Goal: Task Accomplishment & Management: Manage account settings

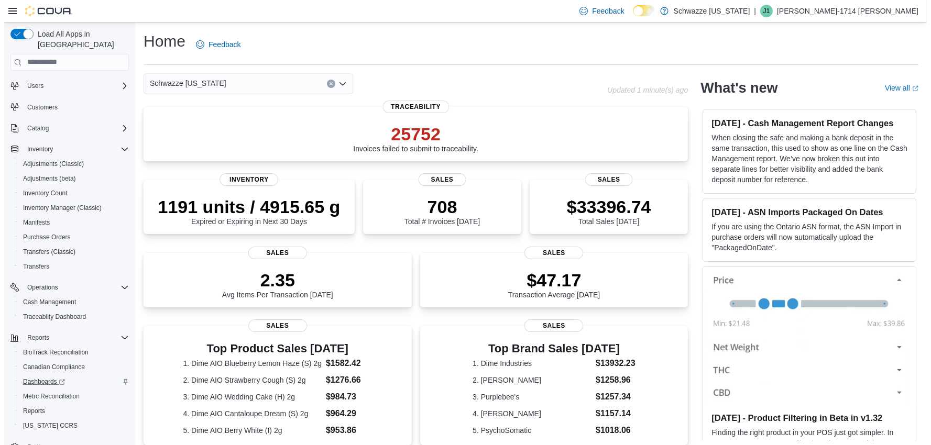
scroll to position [30, 0]
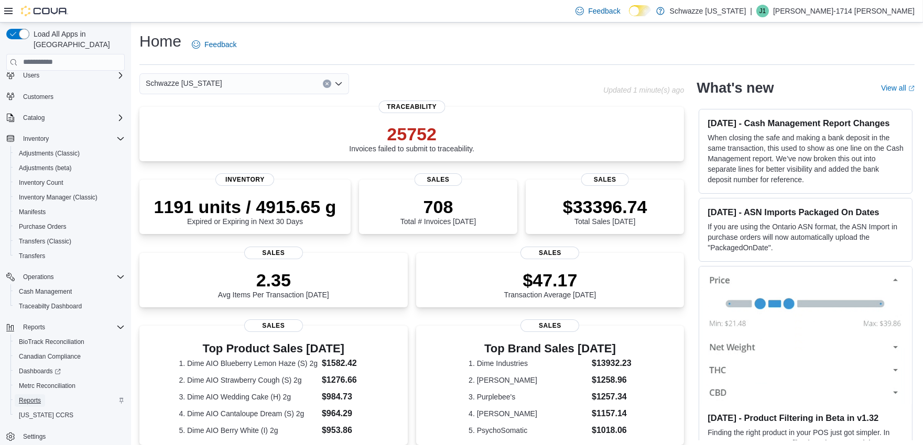
click at [30, 397] on span "Reports" at bounding box center [30, 401] width 22 height 8
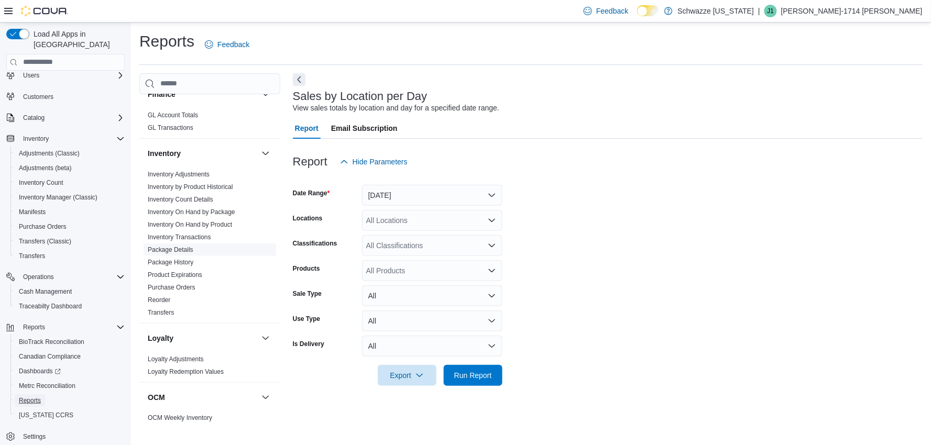
scroll to position [291, 0]
click at [200, 213] on link "Inventory On Hand by Package" at bounding box center [192, 210] width 88 height 7
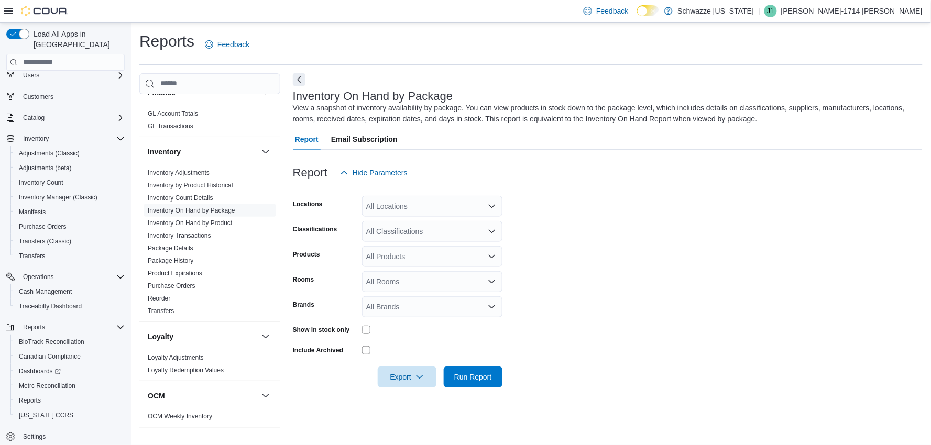
click at [428, 206] on div "All Locations" at bounding box center [432, 206] width 140 height 21
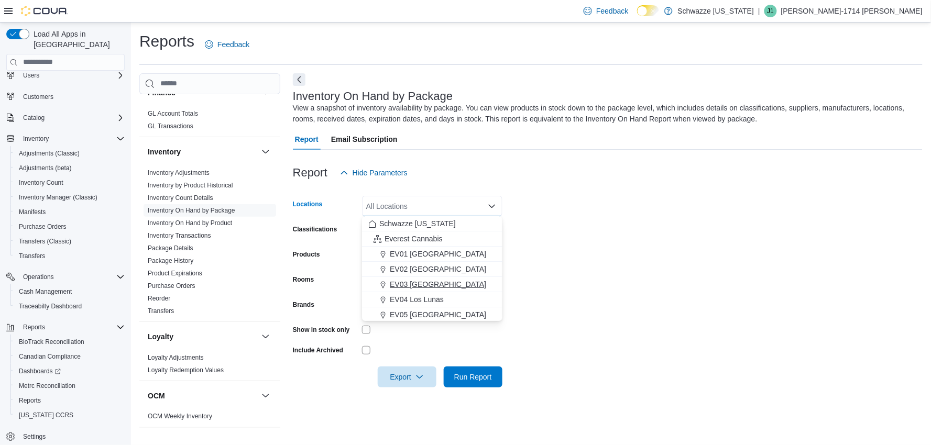
click at [416, 287] on span "EV03 West Central" at bounding box center [438, 284] width 96 height 10
drag, startPoint x: 627, startPoint y: 334, endPoint x: 582, endPoint y: 333, distance: 45.1
click at [625, 334] on form "Locations EV03 West Central Combo box. Selected. EV03 West Central. Press Backs…" at bounding box center [608, 285] width 630 height 204
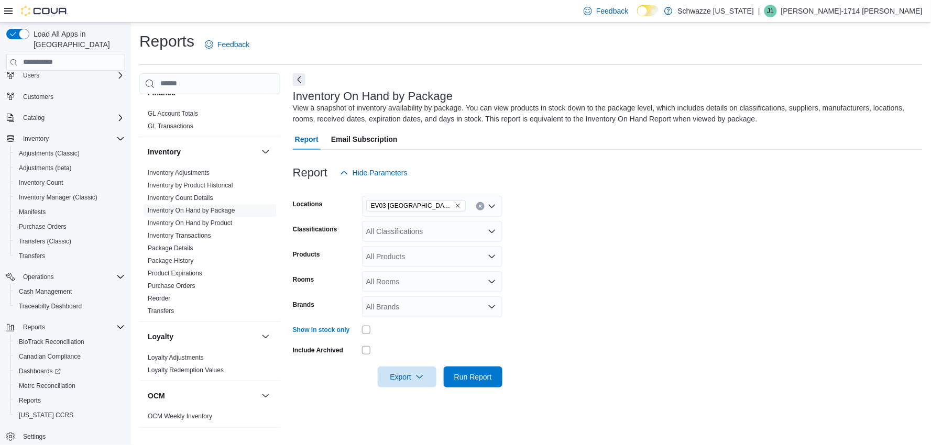
click at [630, 320] on form "Locations EV03 West Central Classifications All Classifications Products All Pr…" at bounding box center [608, 285] width 630 height 204
click at [425, 253] on div "All Products" at bounding box center [432, 256] width 140 height 21
drag, startPoint x: 657, startPoint y: 260, endPoint x: 562, endPoint y: 268, distance: 94.7
click at [656, 260] on form "Locations EV03 West Central Classifications All Classifications Products All Pr…" at bounding box center [608, 285] width 630 height 204
click at [439, 280] on div "All Rooms" at bounding box center [432, 281] width 140 height 21
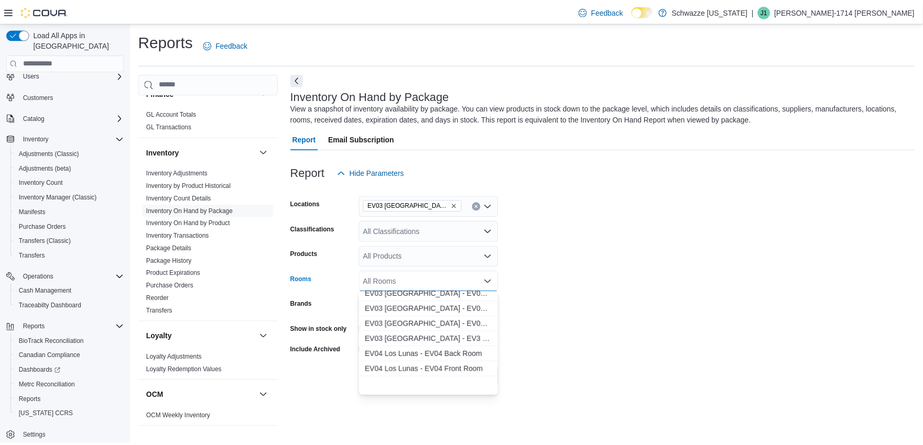
scroll to position [174, 0]
click at [462, 325] on span "EV03 West Central - EV03 Back Room" at bounding box center [432, 322] width 128 height 10
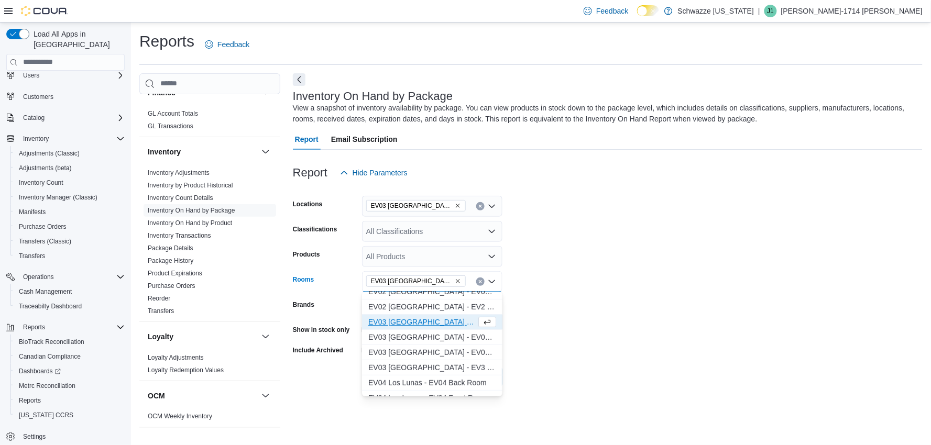
click at [621, 320] on form "Locations EV03 West Central Classifications All Classifications Products All Pr…" at bounding box center [608, 285] width 630 height 204
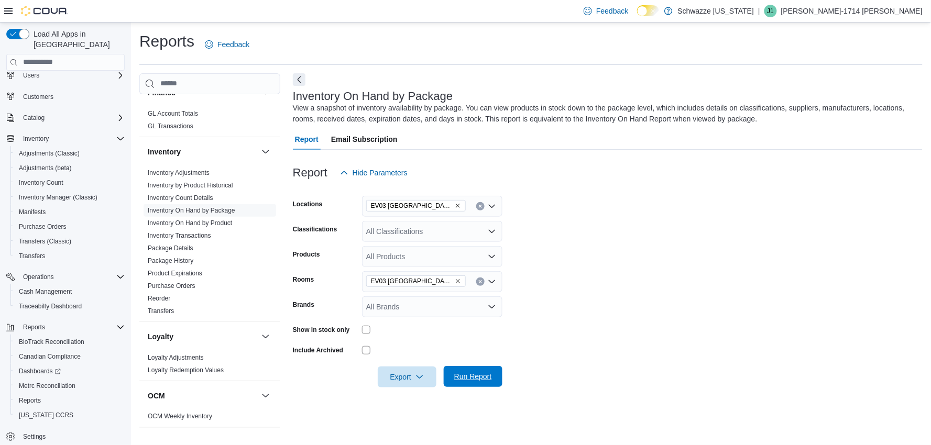
click at [485, 368] on span "Run Report" at bounding box center [473, 376] width 46 height 21
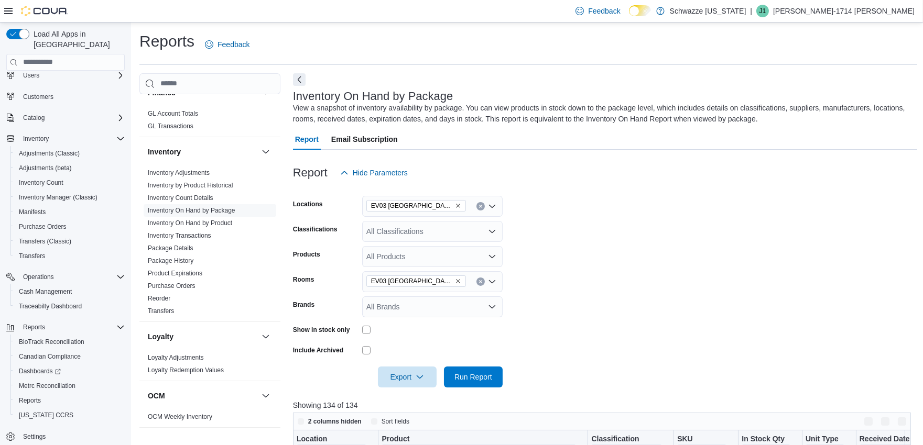
scroll to position [174, 0]
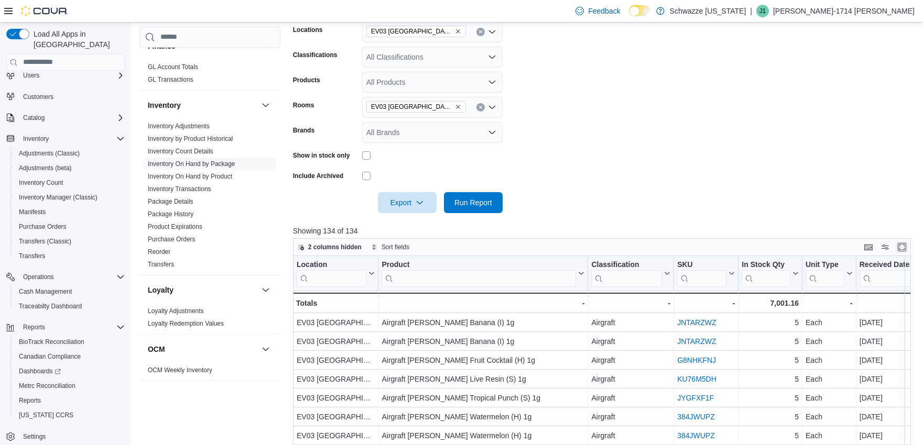
click at [908, 249] on button "Enter fullscreen" at bounding box center [901, 247] width 13 height 13
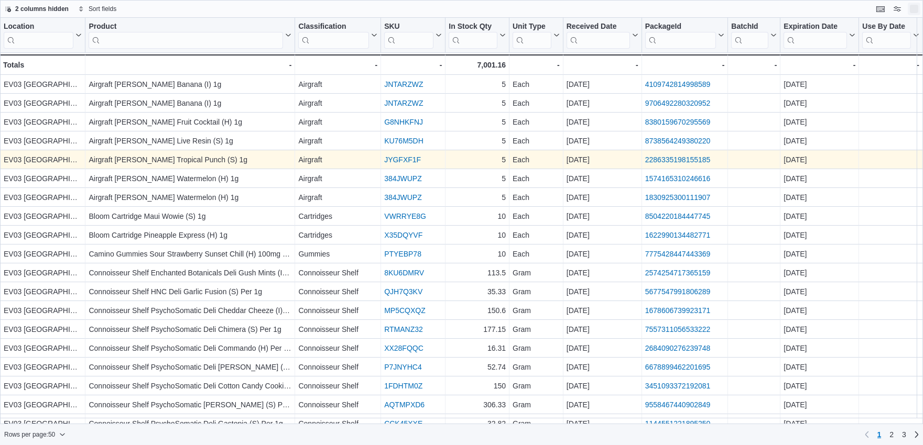
scroll to position [0, 0]
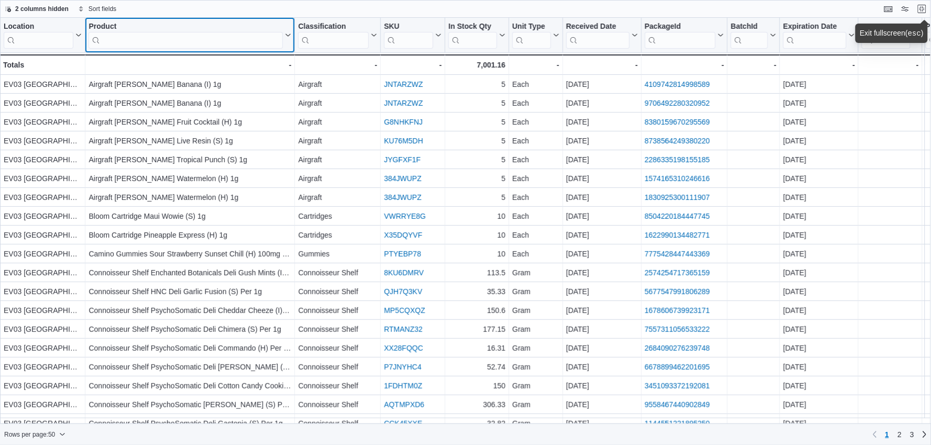
click at [130, 41] on input "search" at bounding box center [186, 40] width 194 height 17
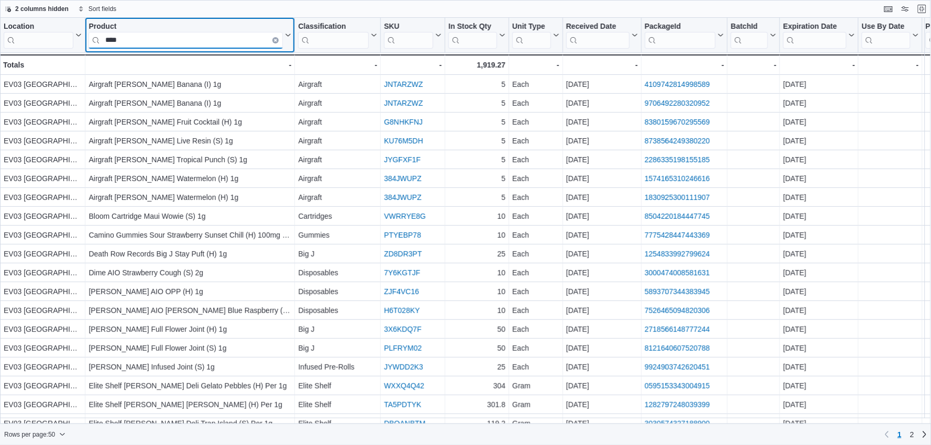
type input "****"
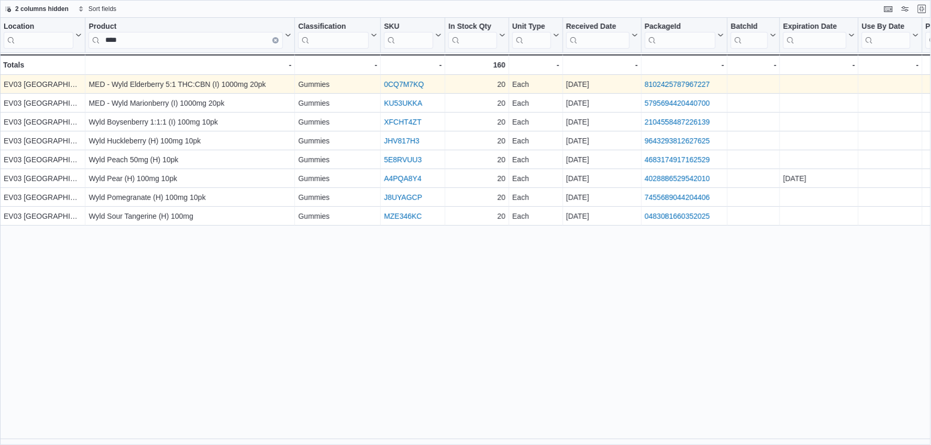
click at [667, 80] on link "8102425787967227" at bounding box center [677, 84] width 65 height 8
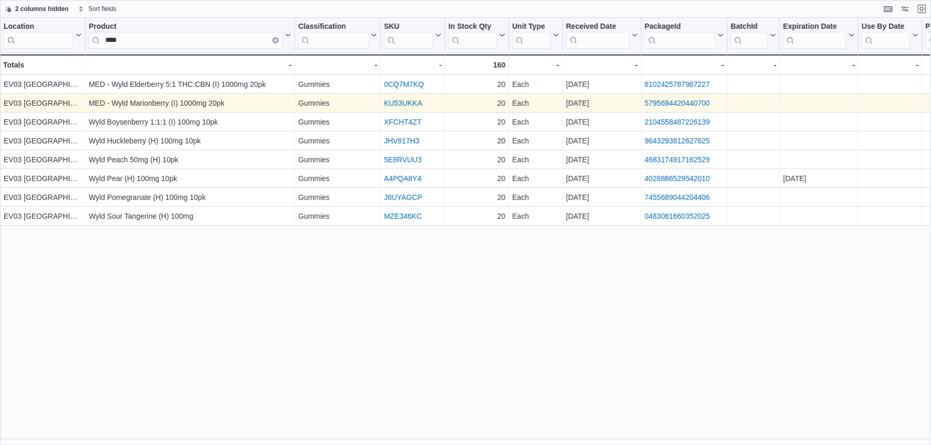
click at [684, 102] on link "5795694420440700" at bounding box center [677, 103] width 65 height 8
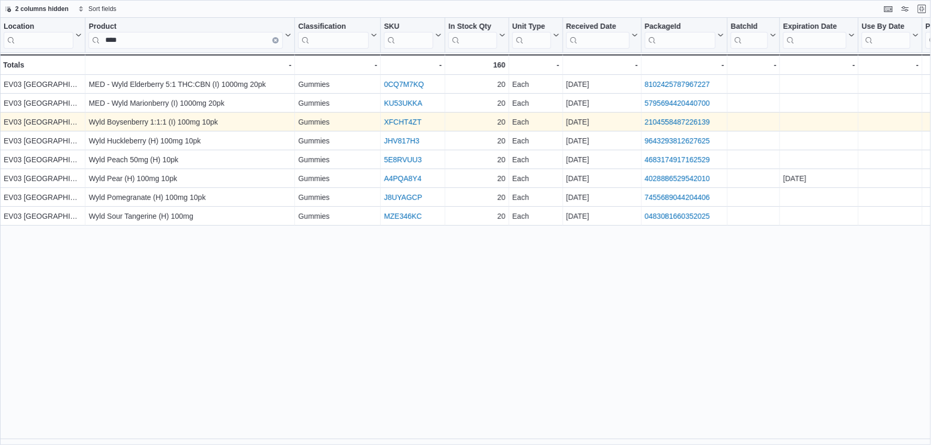
click at [694, 121] on link "2104558487226139" at bounding box center [677, 122] width 65 height 8
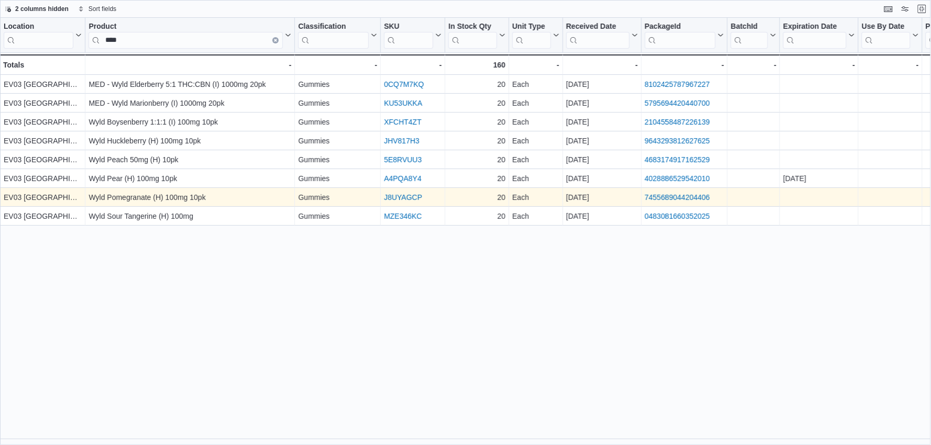
click at [706, 201] on link "7455689044204406" at bounding box center [677, 197] width 65 height 8
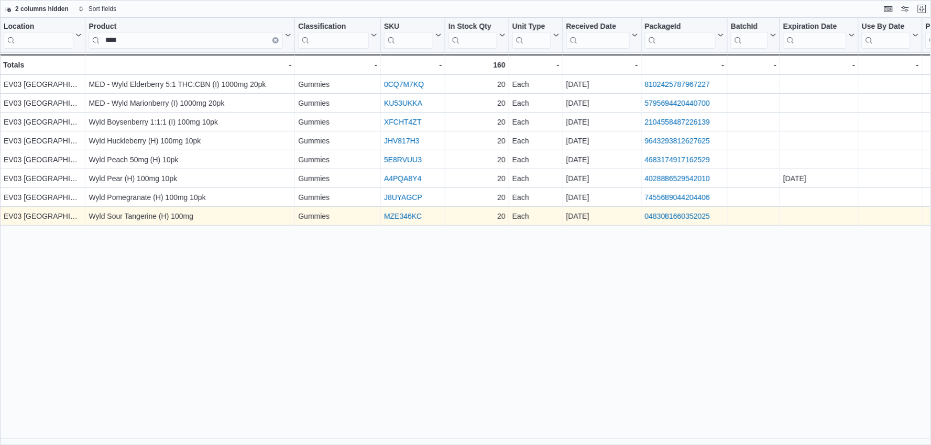
click at [683, 218] on link "0483081660352025" at bounding box center [677, 216] width 65 height 8
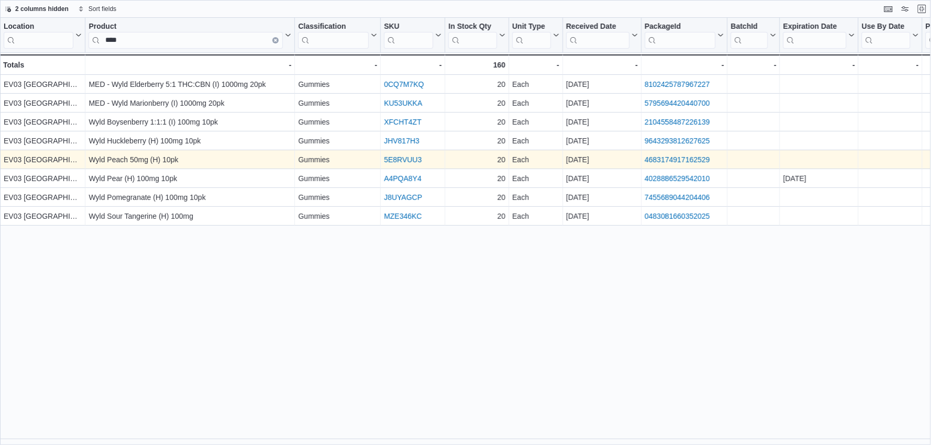
click at [677, 158] on link "4683174917162529" at bounding box center [677, 160] width 65 height 8
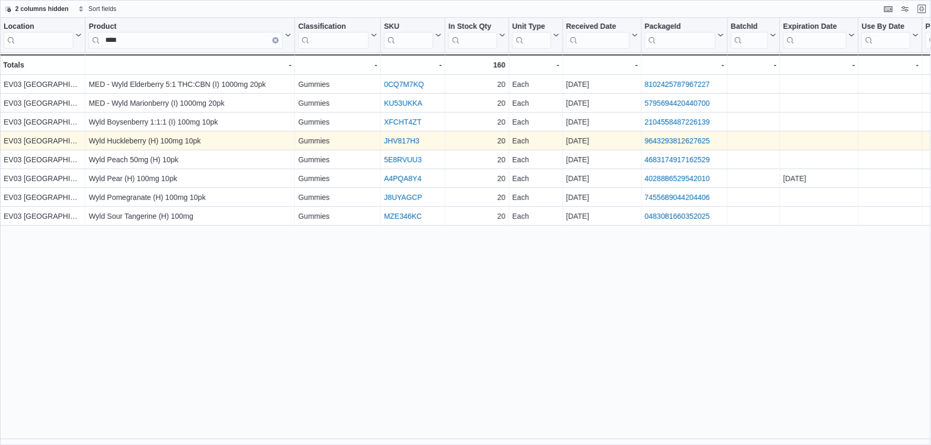
click at [683, 140] on link "9643293812627625" at bounding box center [677, 141] width 65 height 8
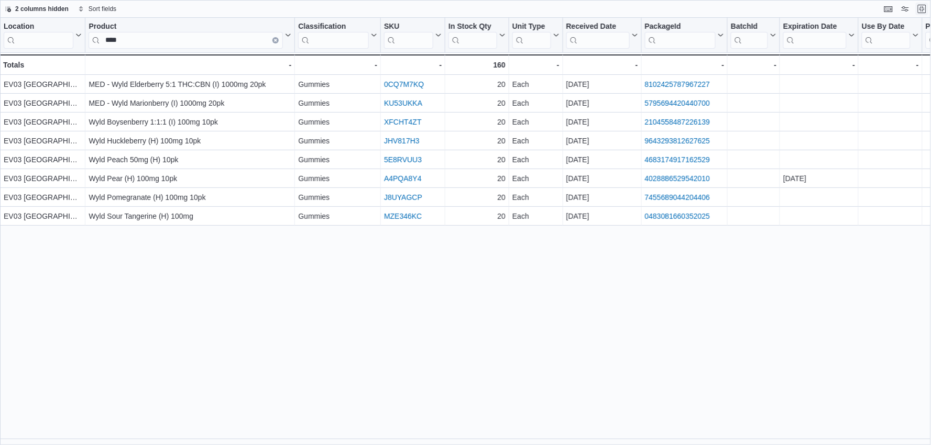
drag, startPoint x: 928, startPoint y: 7, endPoint x: 907, endPoint y: 13, distance: 21.7
click at [927, 7] on button "Exit fullscreen" at bounding box center [922, 9] width 13 height 13
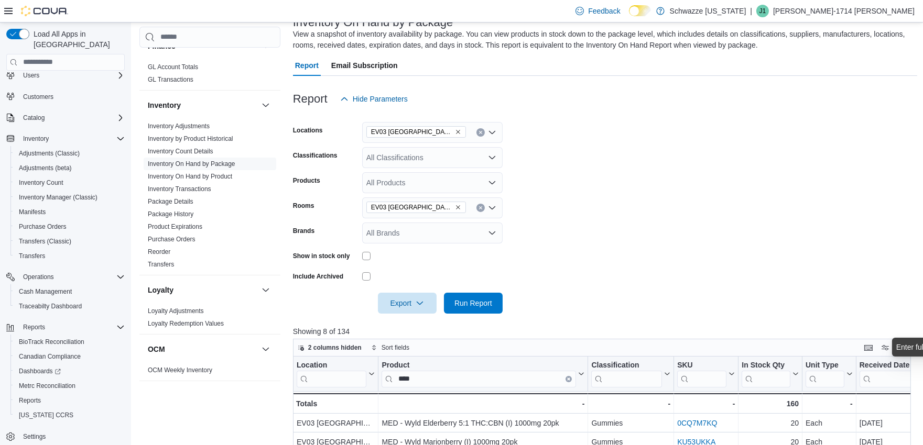
scroll to position [116, 0]
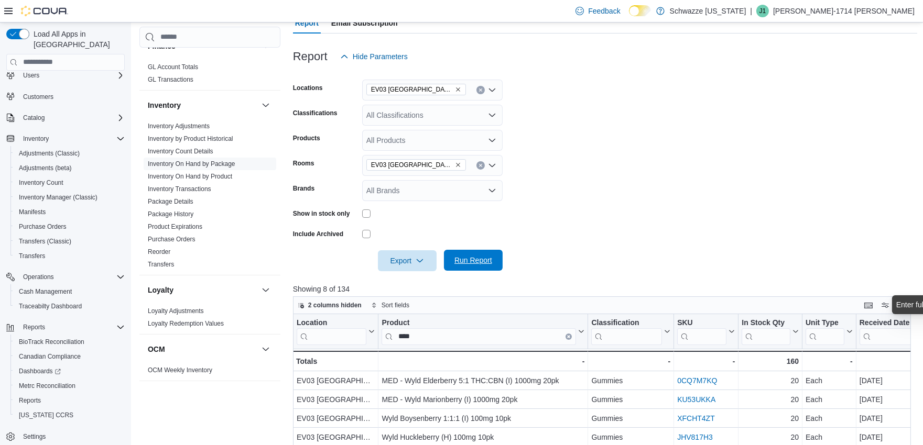
click at [485, 259] on span "Run Report" at bounding box center [473, 260] width 38 height 10
click at [908, 305] on button "Enter fullscreen" at bounding box center [901, 305] width 13 height 13
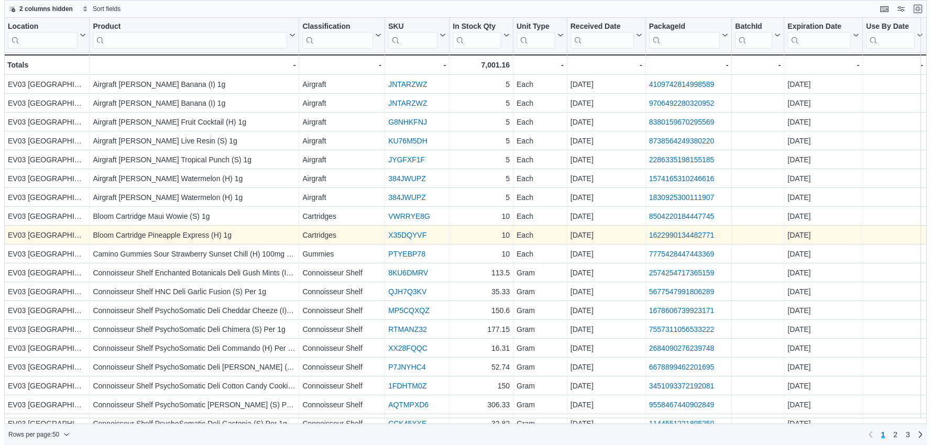
scroll to position [0, 0]
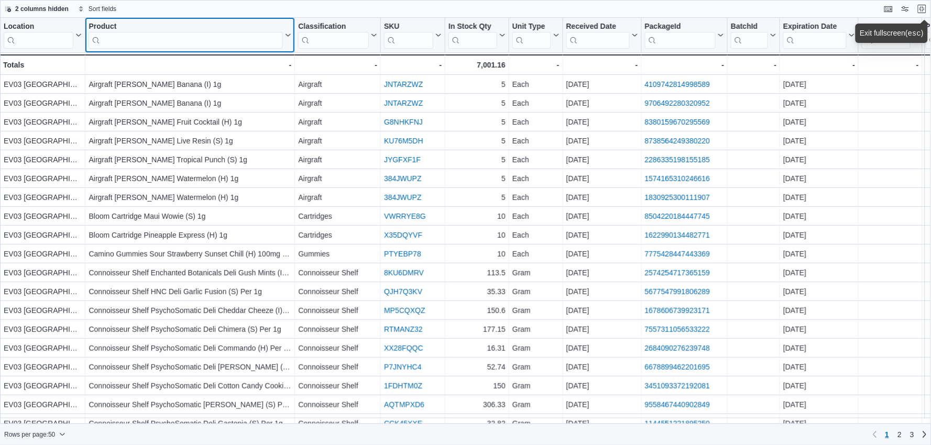
click at [176, 41] on input "search" at bounding box center [186, 40] width 194 height 17
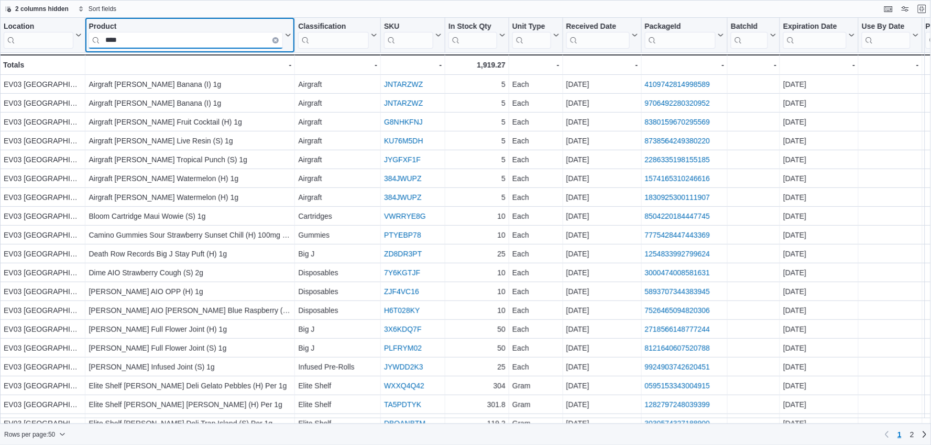
type input "****"
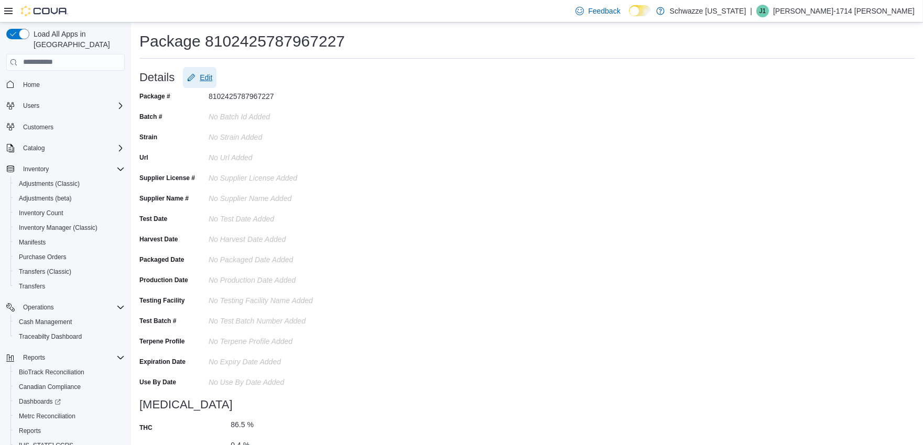
click at [199, 74] on span "Edit" at bounding box center [199, 77] width 25 height 21
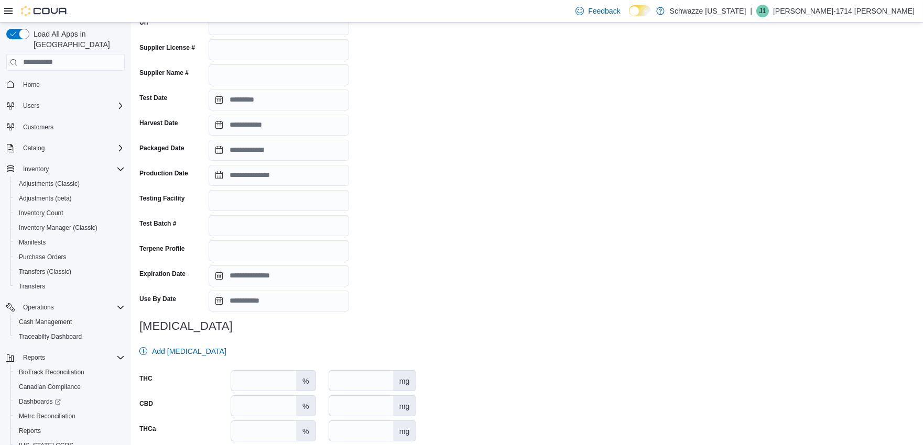
scroll to position [233, 0]
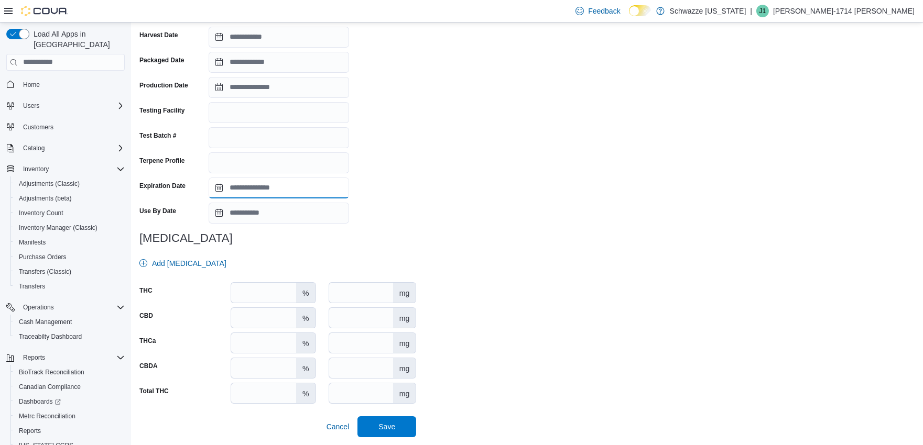
click at [241, 190] on input "Expiration Date" at bounding box center [279, 188] width 140 height 21
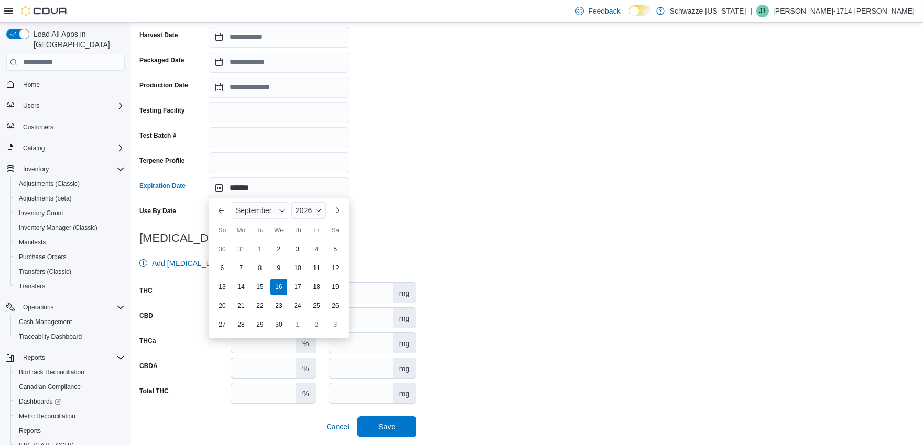
click at [624, 258] on div "Package # 8102425787967227 Batch # Strain Url Supplier License # Supplier Name …" at bounding box center [526, 146] width 775 height 582
type input "**********"
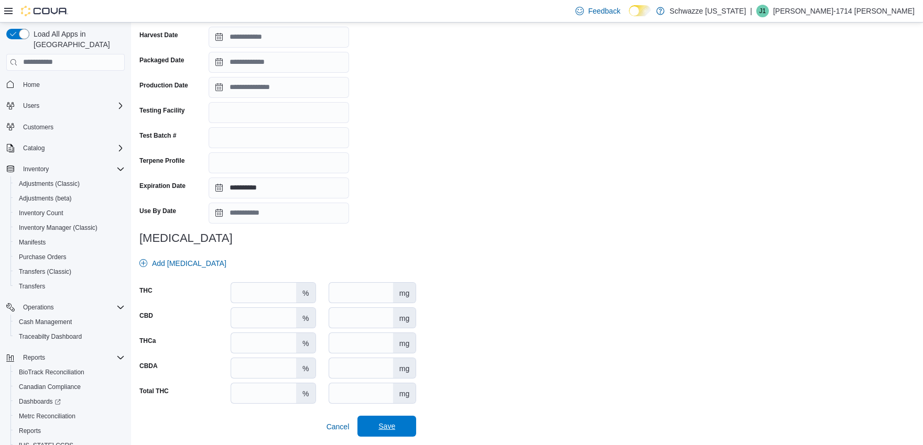
click at [399, 420] on span "Save" at bounding box center [387, 426] width 46 height 21
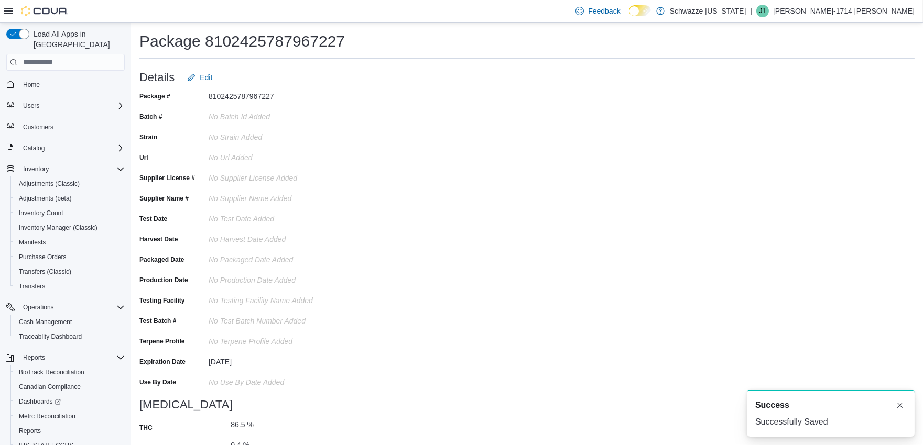
scroll to position [0, 0]
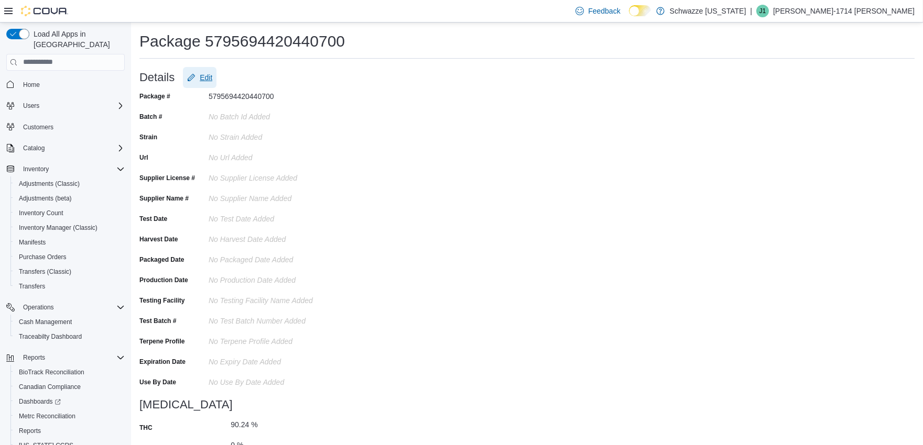
click at [212, 79] on button "Edit" at bounding box center [200, 77] width 34 height 21
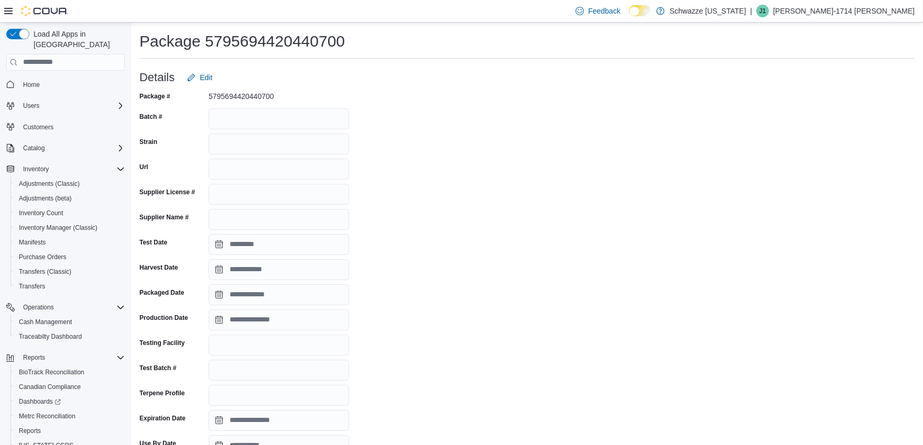
drag, startPoint x: 271, startPoint y: 228, endPoint x: 277, endPoint y: 255, distance: 27.3
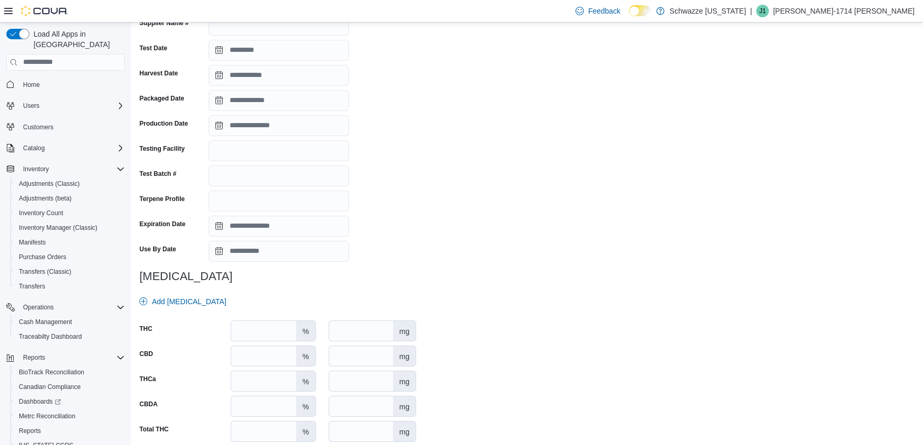
scroll to position [233, 0]
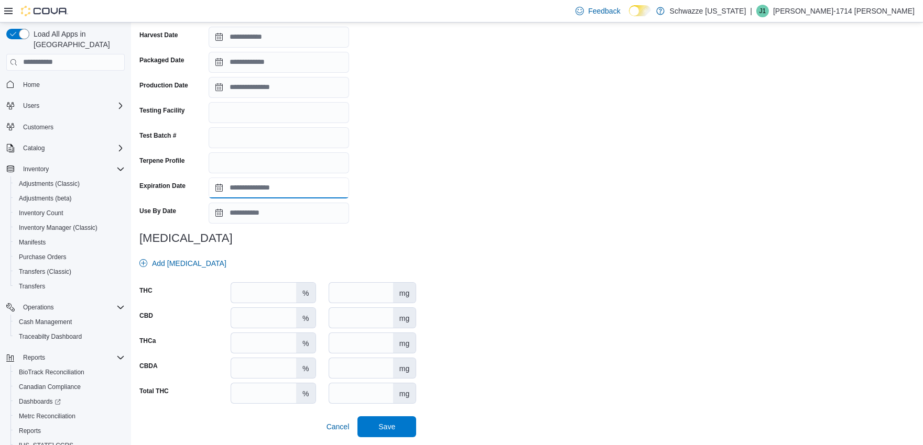
click at [262, 192] on input "Expiration Date" at bounding box center [279, 188] width 140 height 21
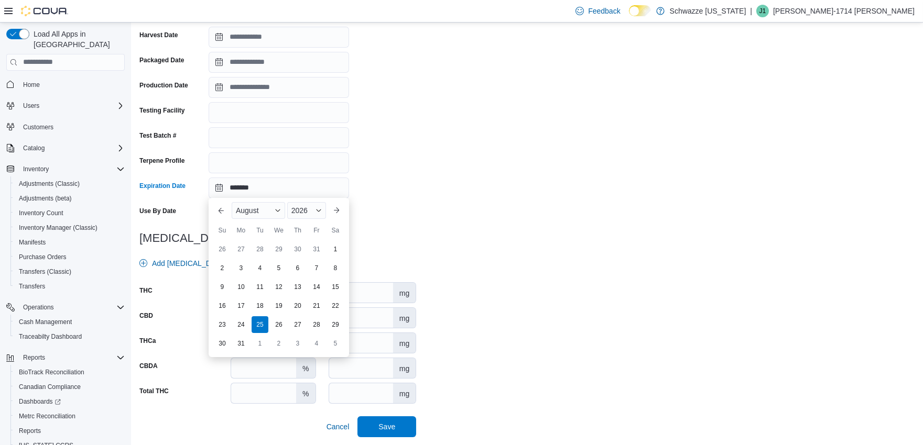
drag, startPoint x: 627, startPoint y: 189, endPoint x: 558, endPoint y: 320, distance: 148.1
click at [622, 190] on div "Package # 5795694420440700 Batch # Strain Url Supplier License # Supplier Name …" at bounding box center [526, 146] width 775 height 582
type input "**********"
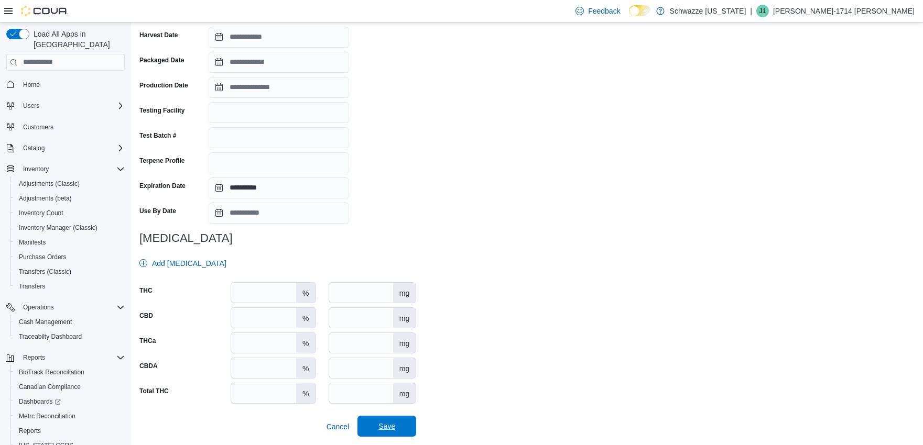
click at [410, 430] on span "Save" at bounding box center [387, 426] width 46 height 21
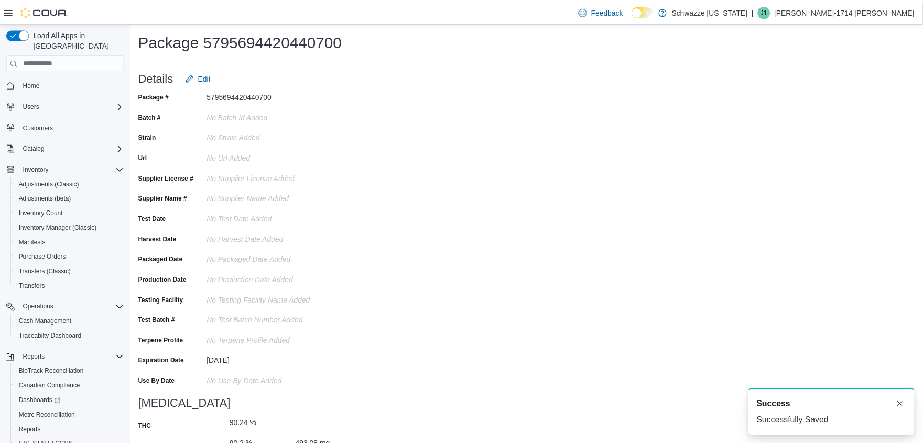
scroll to position [0, 0]
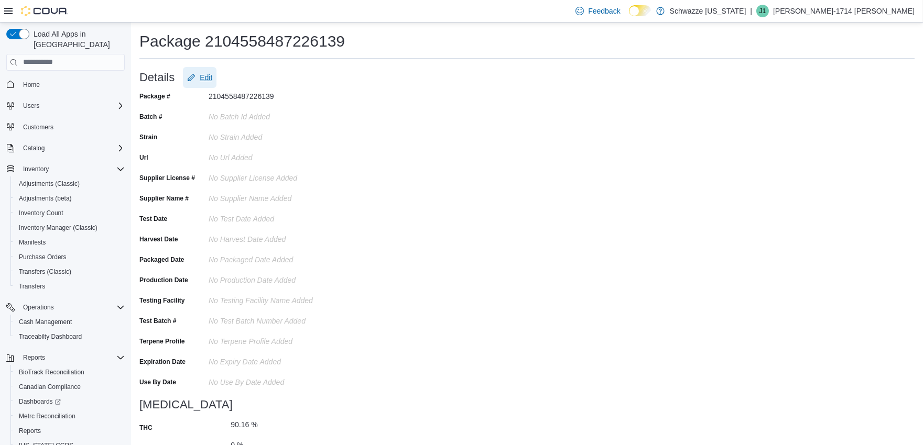
click at [203, 79] on span "Edit" at bounding box center [206, 77] width 13 height 10
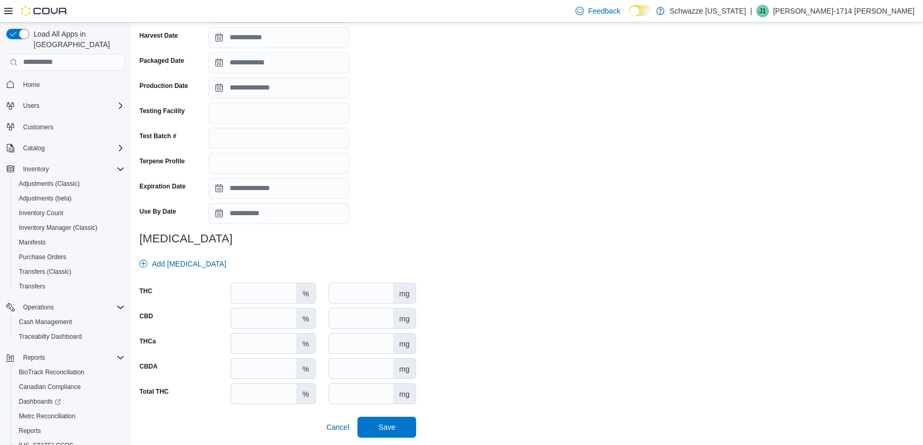
scroll to position [233, 0]
click at [260, 191] on input "Expiration Date" at bounding box center [279, 188] width 140 height 21
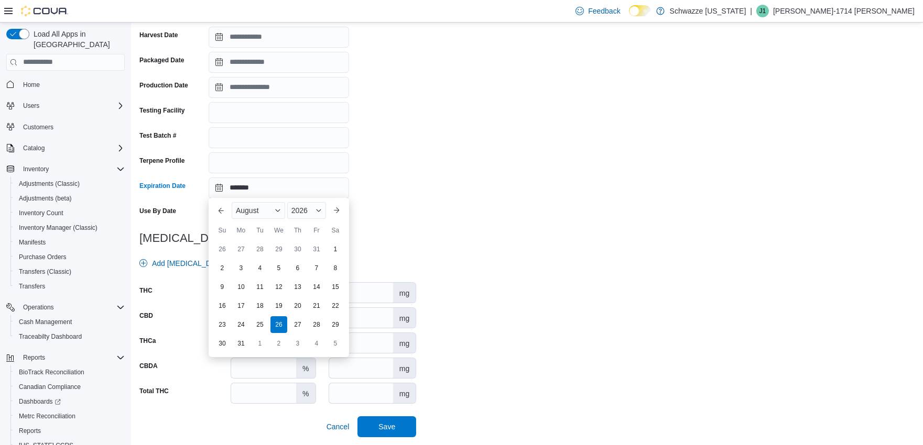
click at [595, 143] on div "Package # 2104558487226139 Batch # Strain Url Supplier License # Supplier Name …" at bounding box center [526, 146] width 775 height 582
type input "**********"
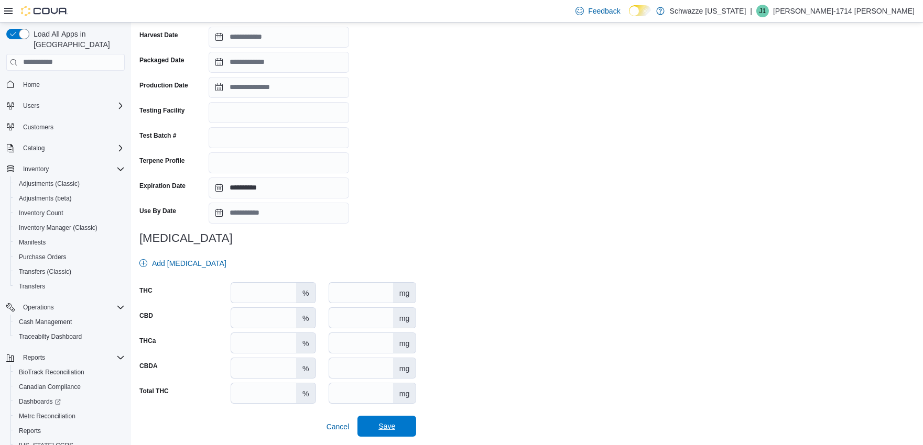
click at [407, 430] on span "Save" at bounding box center [387, 426] width 46 height 21
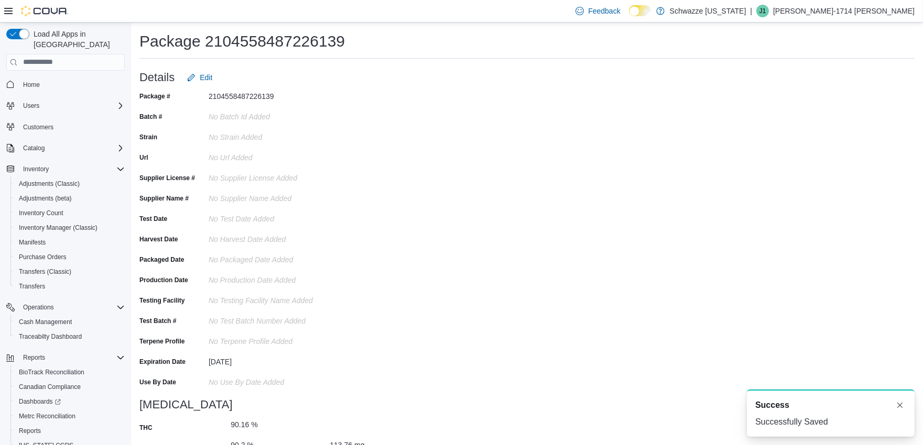
scroll to position [0, 0]
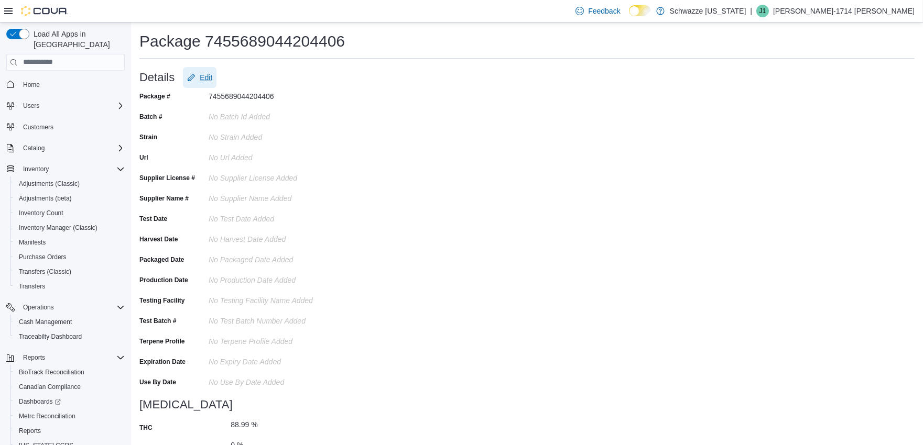
click at [211, 77] on span "Edit" at bounding box center [206, 77] width 13 height 10
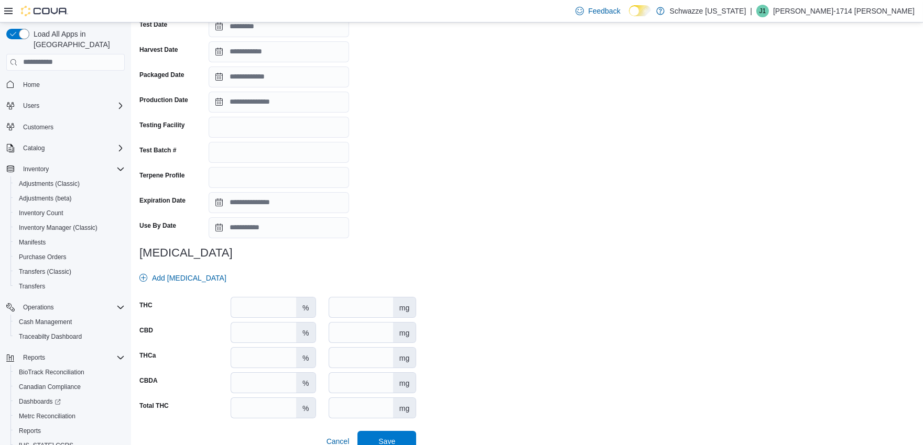
scroll to position [233, 0]
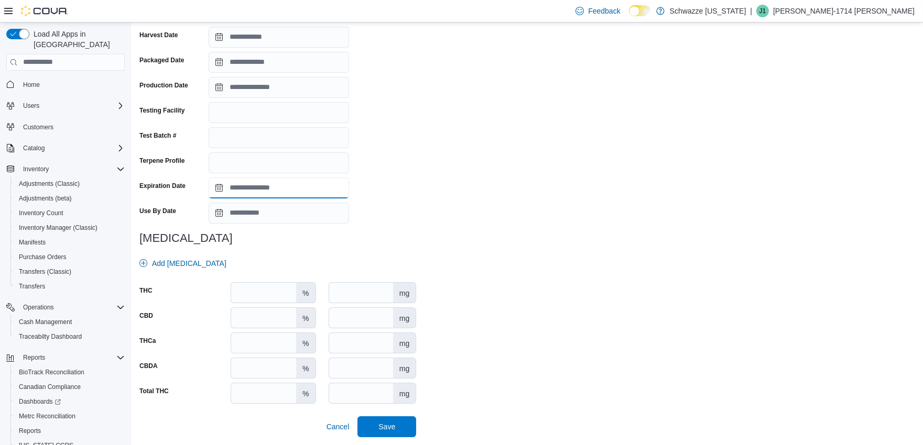
click at [243, 182] on input "Expiration Date" at bounding box center [279, 188] width 140 height 21
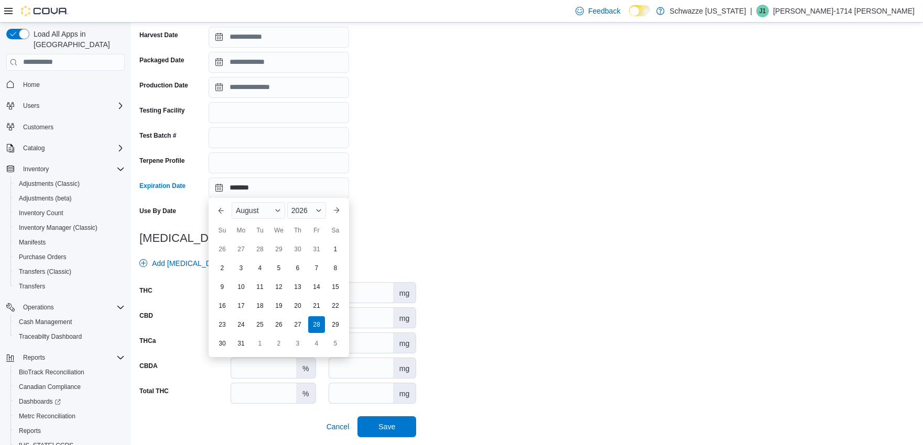
click at [685, 321] on div "Package # 7455689044204406 Batch # Strain Url Supplier License # Supplier Name …" at bounding box center [526, 146] width 775 height 582
type input "**********"
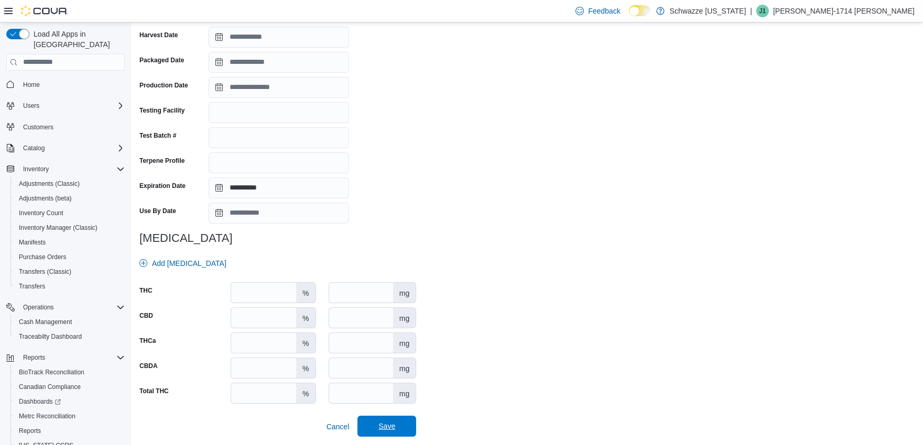
click at [402, 427] on span "Save" at bounding box center [387, 426] width 46 height 21
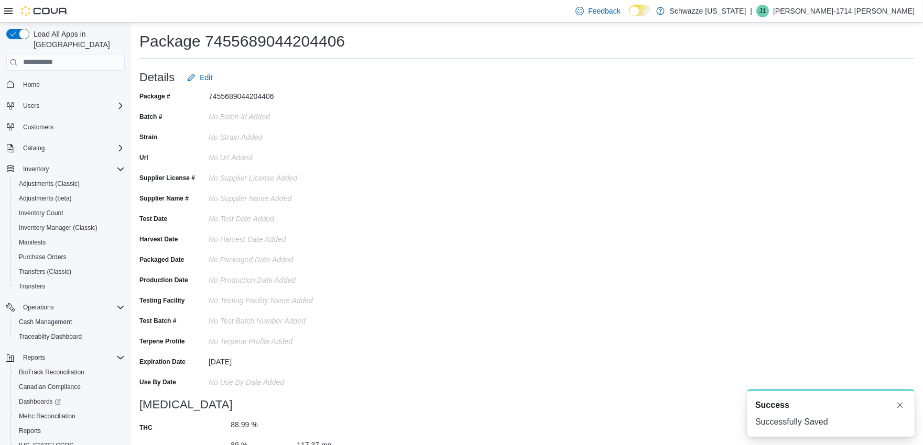
scroll to position [0, 0]
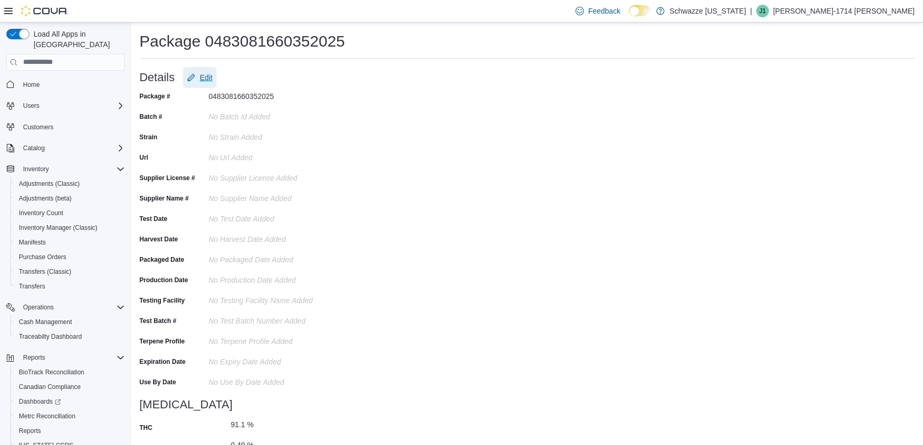
click at [209, 84] on span "Edit" at bounding box center [199, 77] width 25 height 21
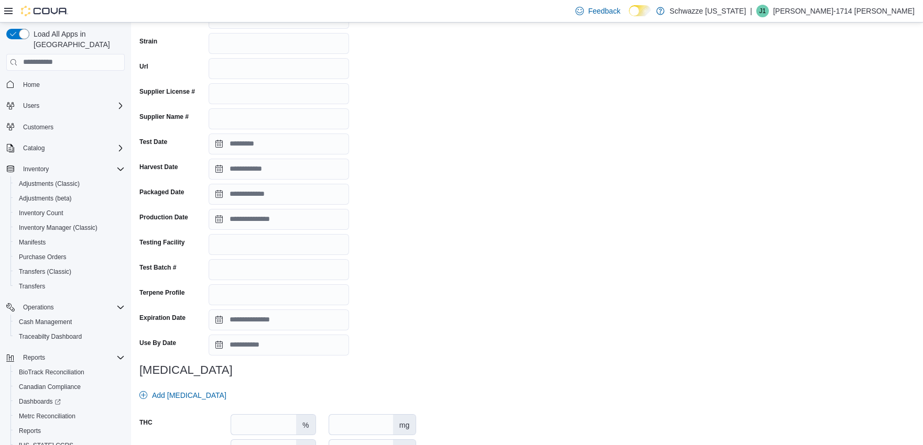
scroll to position [233, 0]
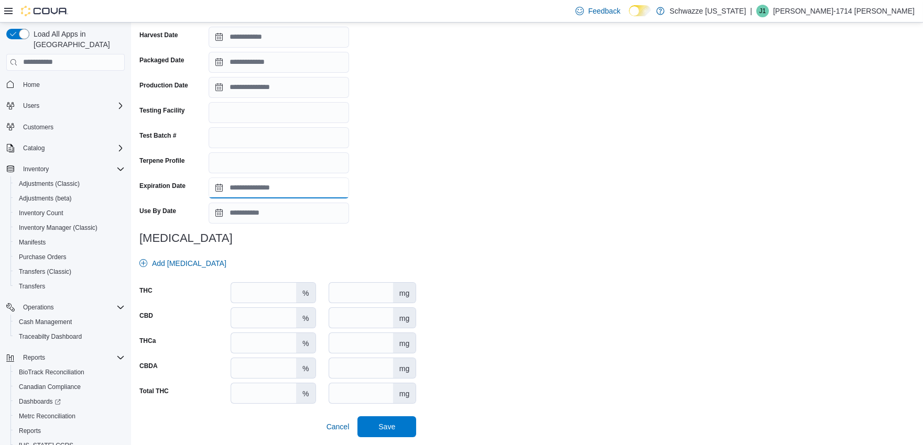
click at [249, 182] on input "Expiration Date" at bounding box center [279, 188] width 140 height 21
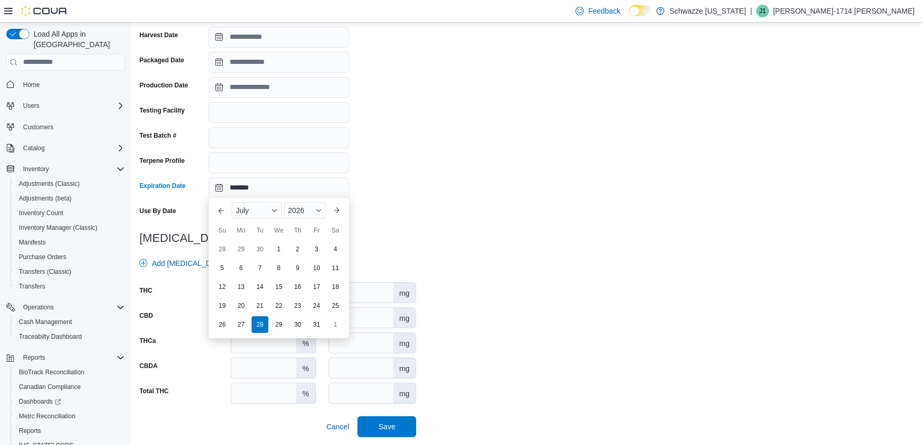
click at [580, 205] on div "Package # 0483081660352025 Batch # Strain Url Supplier License # Supplier Name …" at bounding box center [526, 146] width 775 height 582
type input "**********"
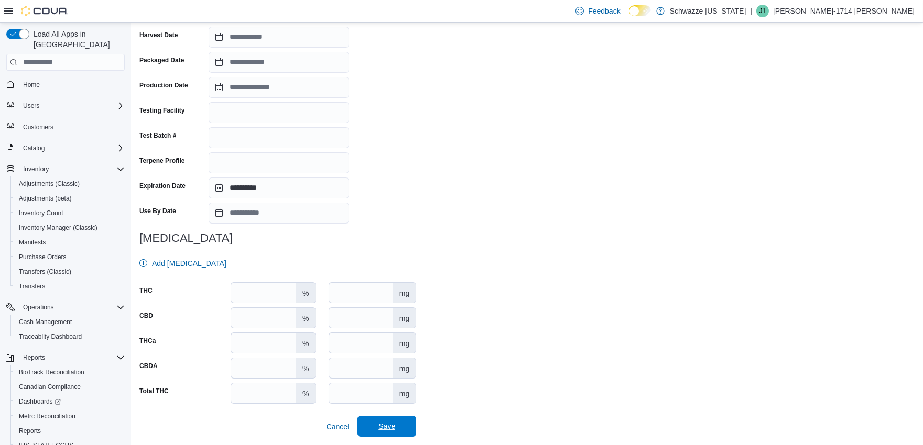
click at [399, 421] on span "Save" at bounding box center [387, 426] width 46 height 21
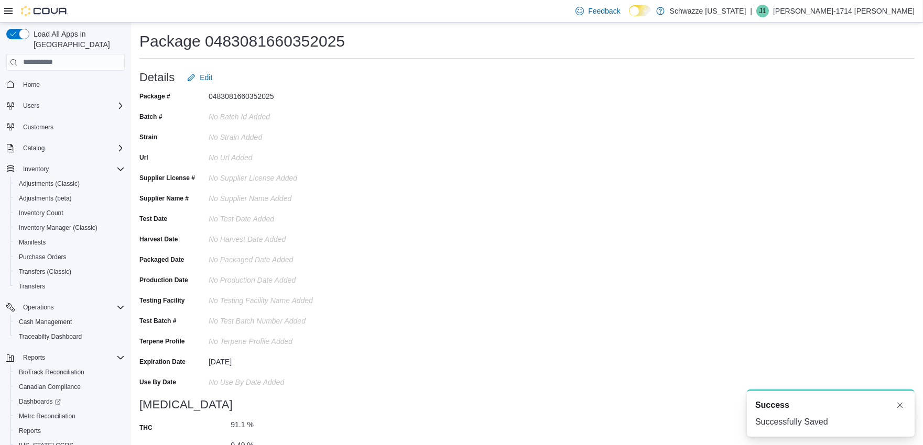
scroll to position [0, 0]
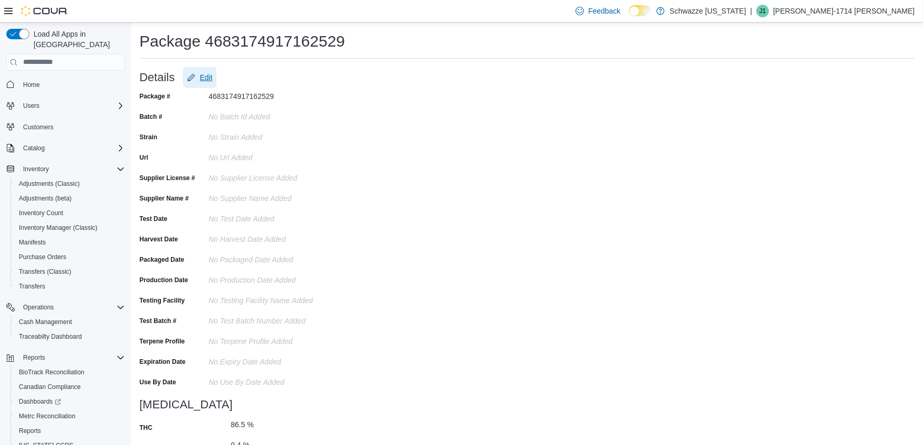
click at [202, 72] on span "Edit" at bounding box center [206, 77] width 13 height 10
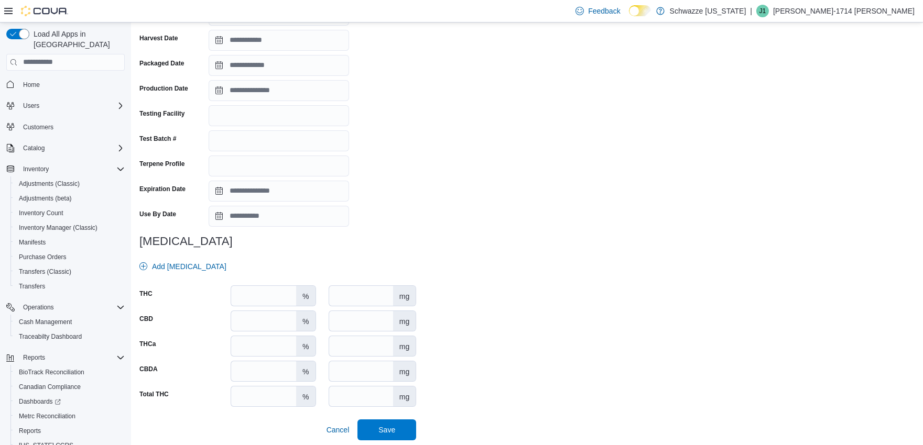
scroll to position [233, 0]
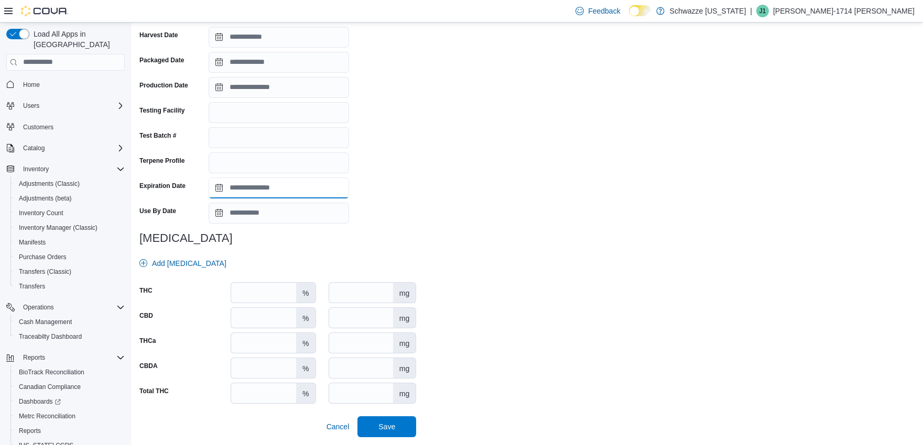
click at [246, 186] on input "Expiration Date" at bounding box center [279, 188] width 140 height 21
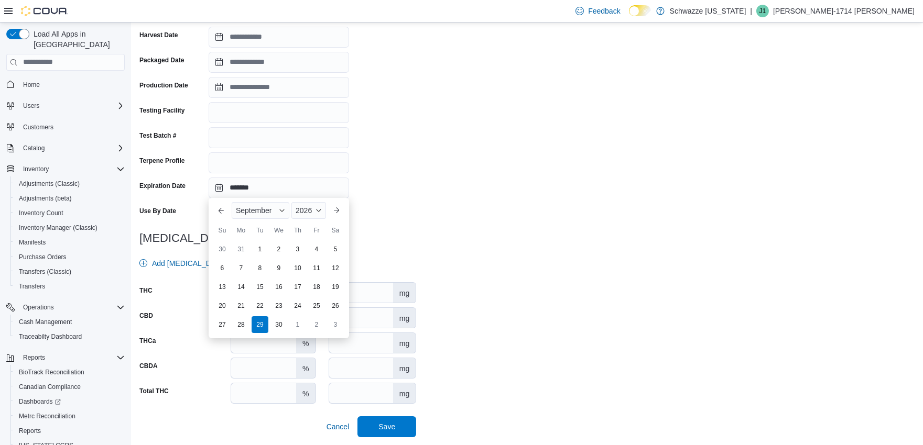
drag, startPoint x: 546, startPoint y: 249, endPoint x: 535, endPoint y: 253, distance: 11.8
click at [545, 249] on div "Package # 4683174917162529 Batch # Strain Url Supplier License # Supplier Name …" at bounding box center [526, 146] width 775 height 582
type input "**********"
click at [395, 429] on span "Save" at bounding box center [386, 426] width 17 height 10
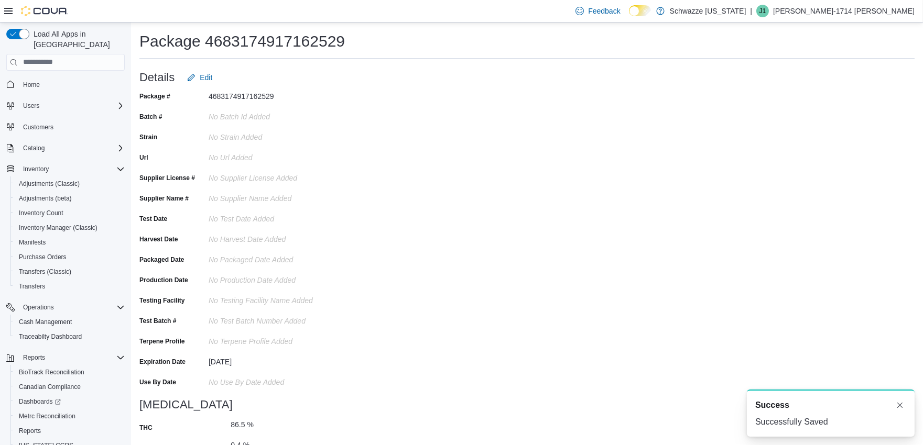
scroll to position [0, 0]
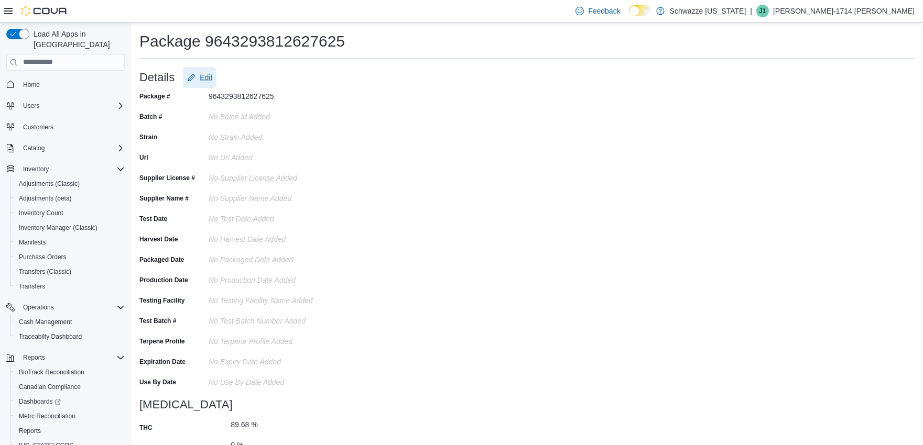
click at [198, 74] on span "Edit" at bounding box center [199, 77] width 25 height 21
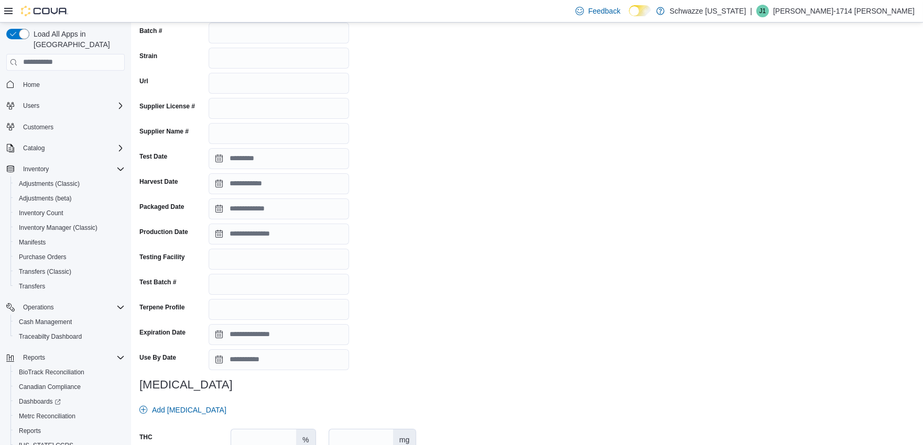
scroll to position [233, 0]
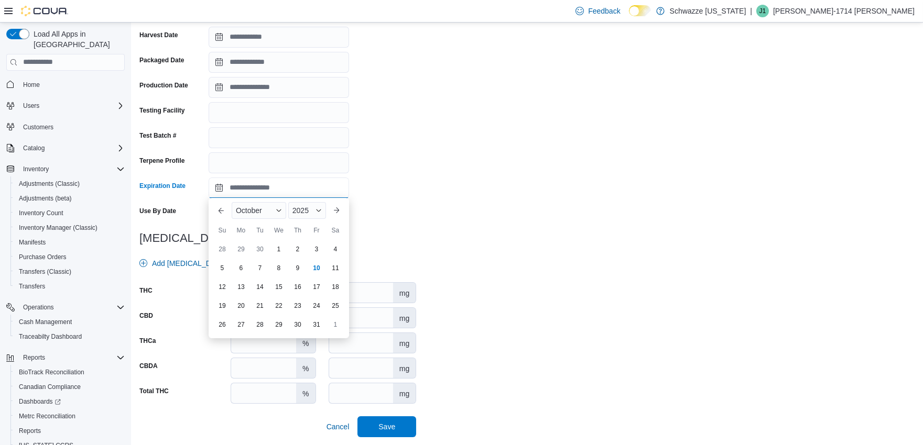
click at [275, 185] on input "Expiration Date" at bounding box center [279, 188] width 140 height 21
click at [495, 210] on div "Package # 9643293812627625 Batch # Strain Url Supplier License # Supplier Name …" at bounding box center [526, 146] width 775 height 582
type input "**********"
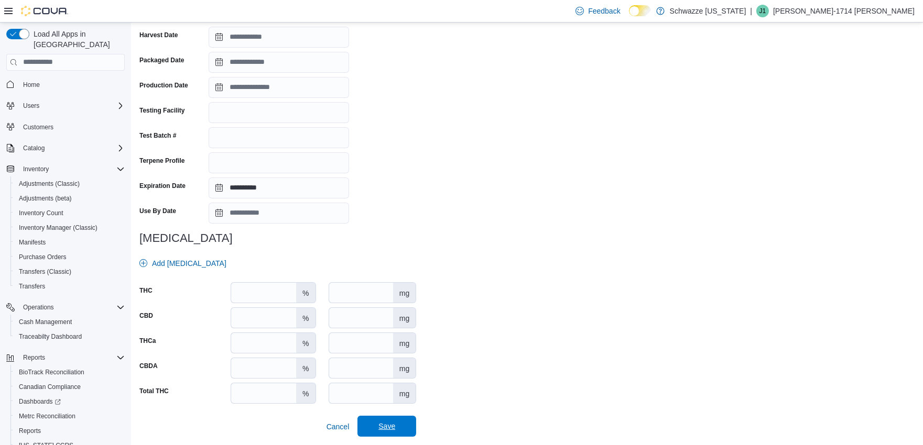
click at [401, 427] on span "Save" at bounding box center [387, 426] width 46 height 21
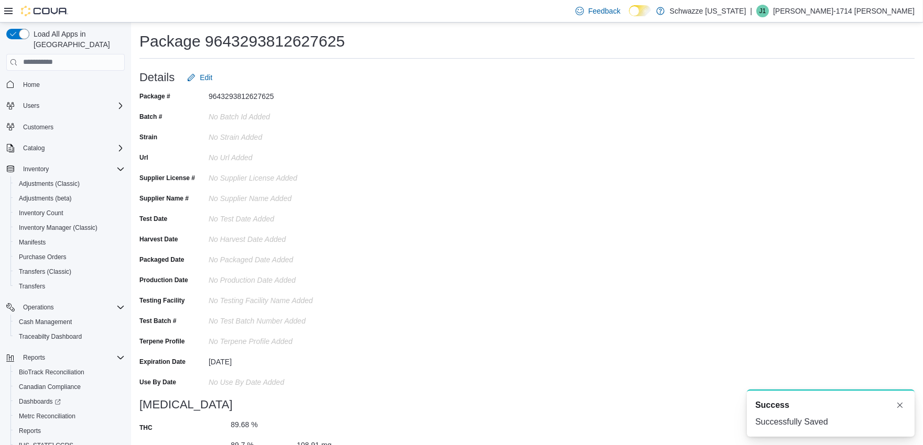
scroll to position [0, 0]
